Goal: Information Seeking & Learning: Check status

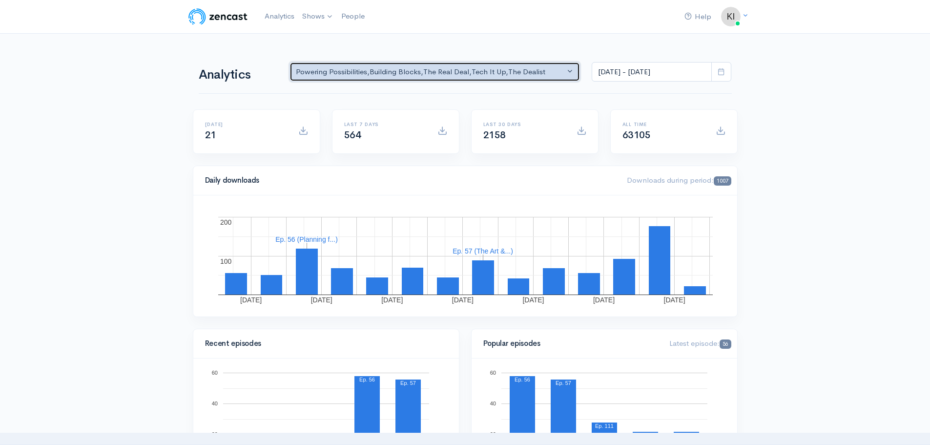
click at [569, 75] on button "Powering Possibilities , Building Blocks , The Real Deal , Tech It Up , The Dea…" at bounding box center [435, 72] width 291 height 20
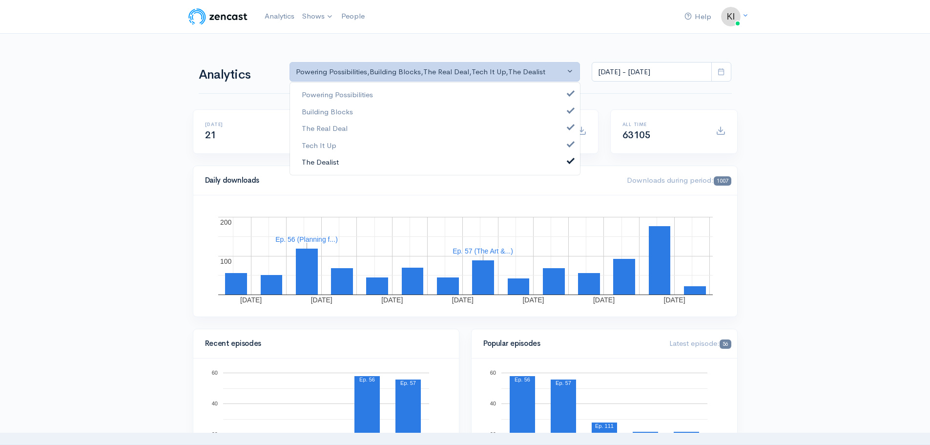
click at [343, 161] on link "The Dealist" at bounding box center [435, 162] width 290 height 17
click at [343, 129] on span "The Real Deal" at bounding box center [325, 128] width 46 height 11
click at [346, 111] on span "Building Blocks" at bounding box center [327, 111] width 51 height 11
click at [346, 98] on span "Powering Possibilities" at bounding box center [337, 94] width 71 height 11
select select "7109"
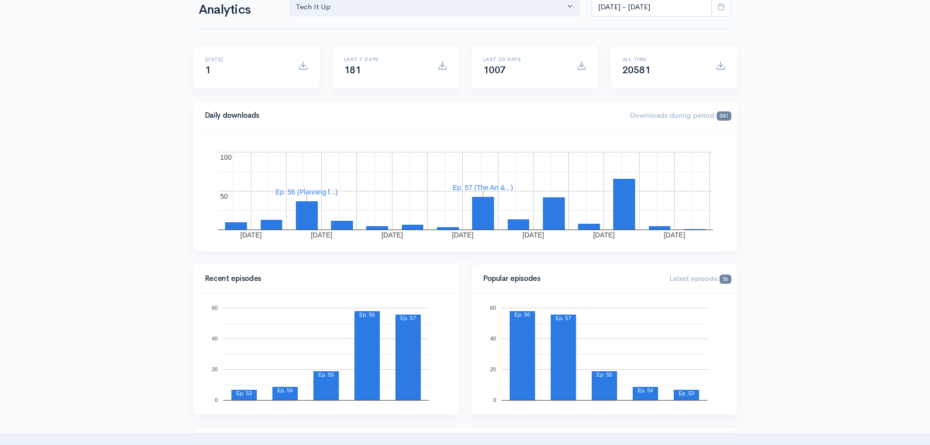
scroll to position [49, 0]
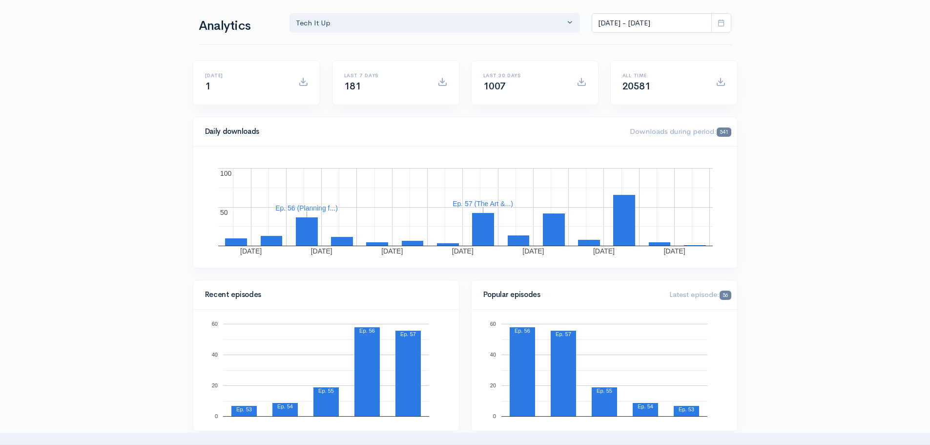
click at [718, 18] on span at bounding box center [722, 23] width 20 height 20
click at [624, 151] on li "All time" at bounding box center [626, 150] width 68 height 15
type input "[DATE] - [DATE]"
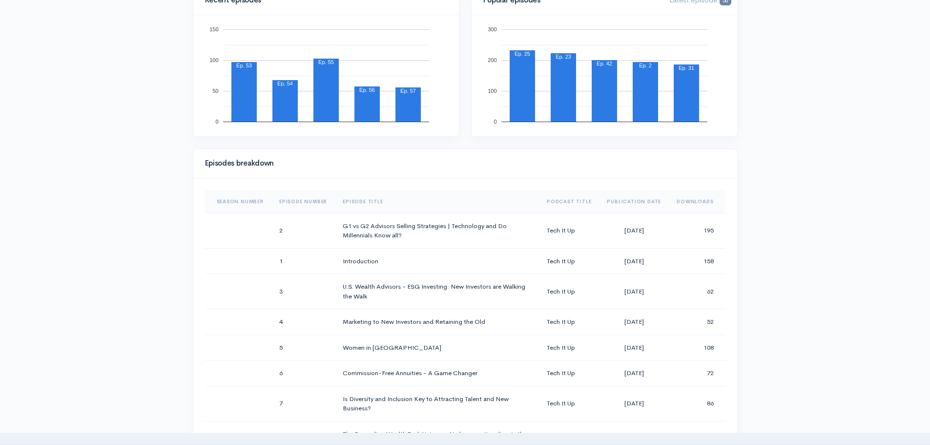
scroll to position [391, 0]
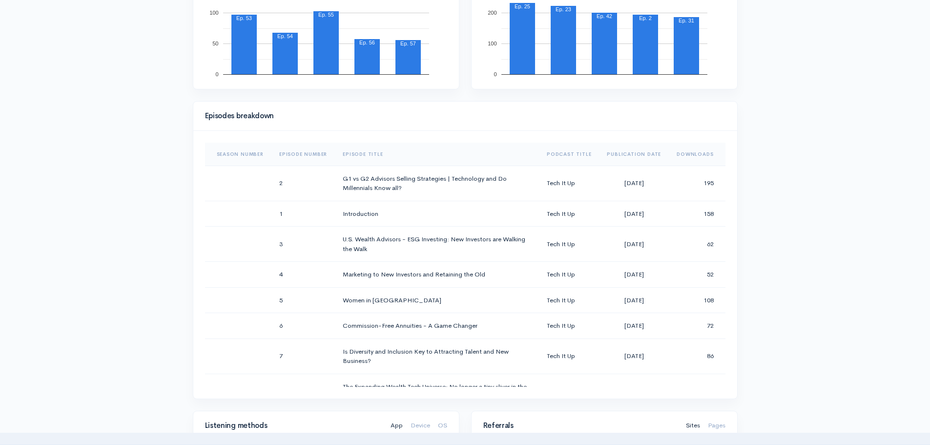
click at [689, 150] on th "Downloads" at bounding box center [697, 154] width 56 height 23
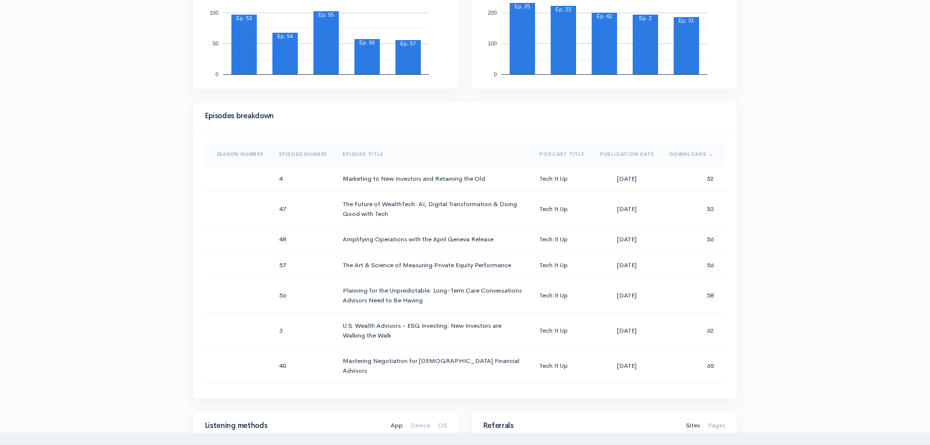
click at [689, 150] on th "Downloads" at bounding box center [693, 154] width 63 height 23
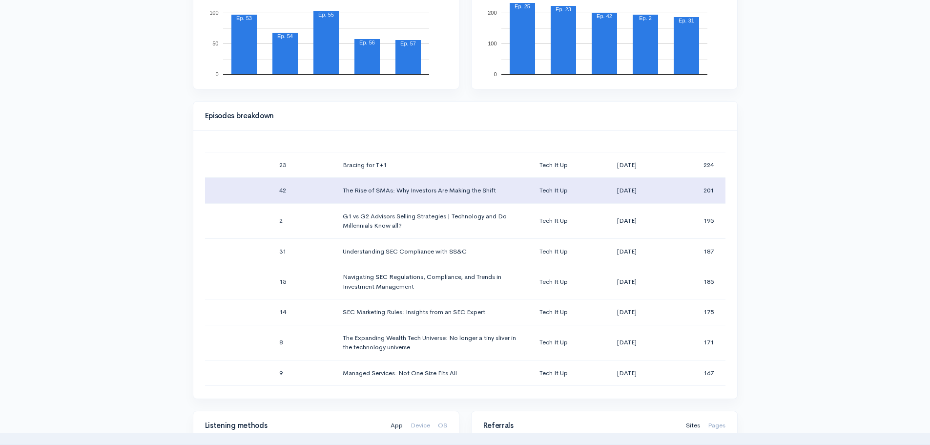
scroll to position [98, 0]
